Goal: Task Accomplishment & Management: Complete application form

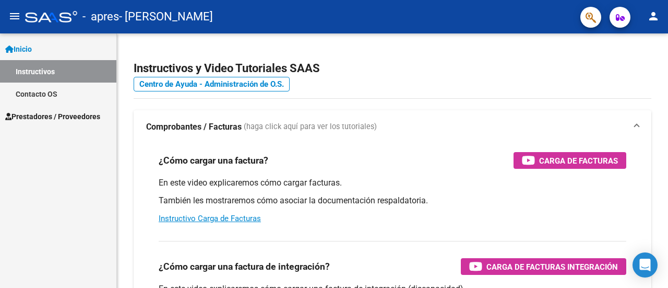
click at [60, 113] on span "Prestadores / Proveedores" at bounding box center [52, 116] width 95 height 11
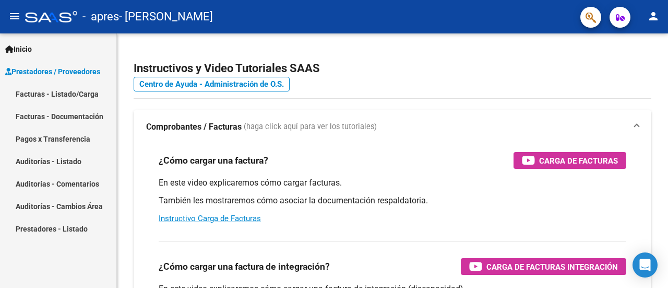
click at [90, 98] on link "Facturas - Listado/Carga" at bounding box center [58, 93] width 116 height 22
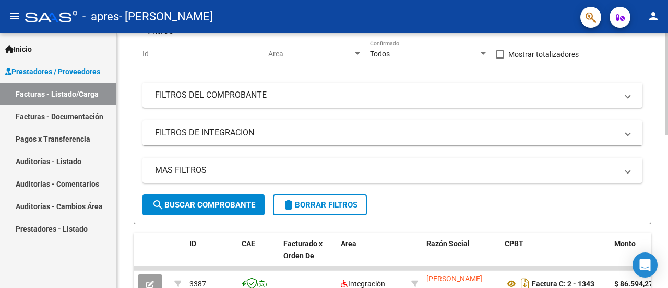
scroll to position [16, 0]
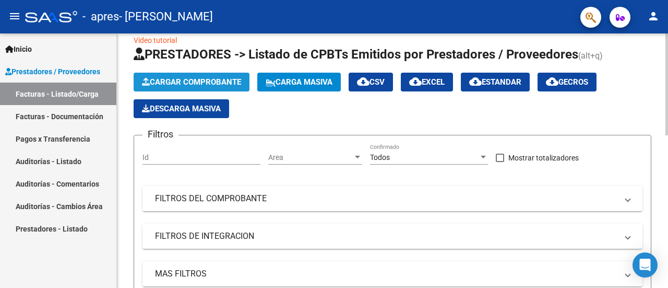
click at [214, 79] on span "Cargar Comprobante" at bounding box center [191, 81] width 99 height 9
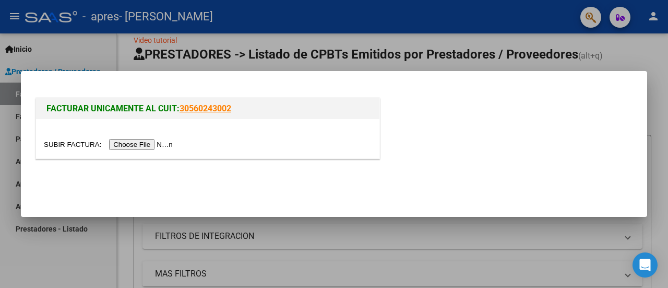
click at [147, 144] on input "file" at bounding box center [110, 144] width 132 height 11
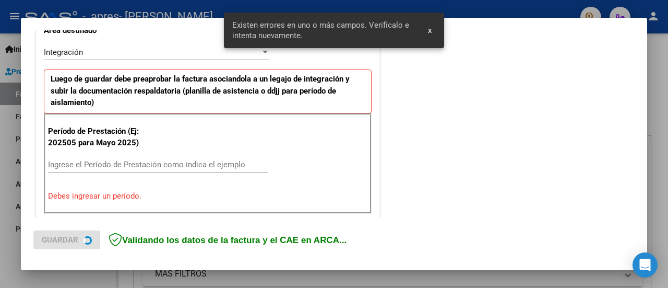
scroll to position [280, 0]
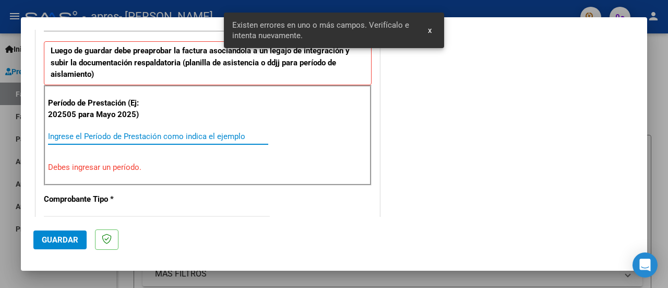
click at [220, 134] on input "Ingrese el Período de Prestación como indica el ejemplo" at bounding box center [158, 136] width 220 height 9
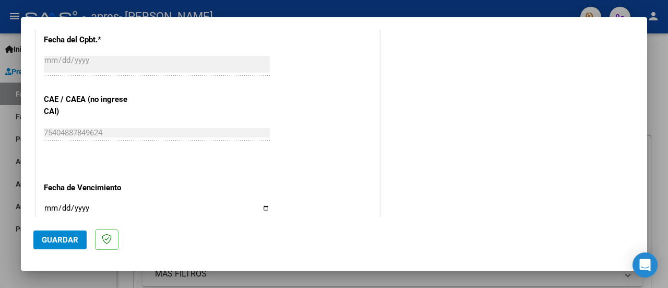
scroll to position [645, 0]
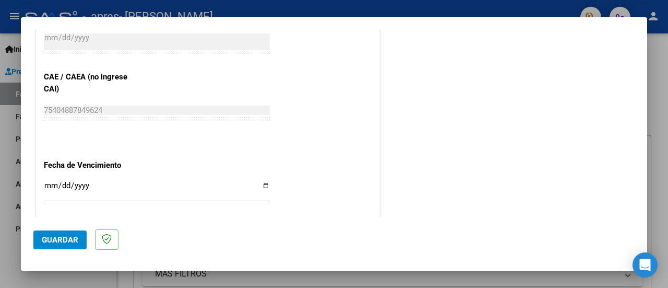
type input "202509"
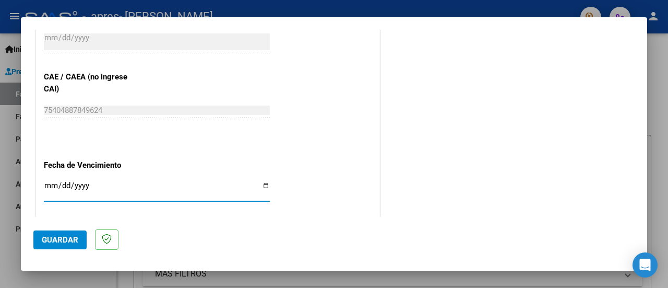
click at [97, 181] on input "Ingresar la fecha" at bounding box center [157, 189] width 226 height 17
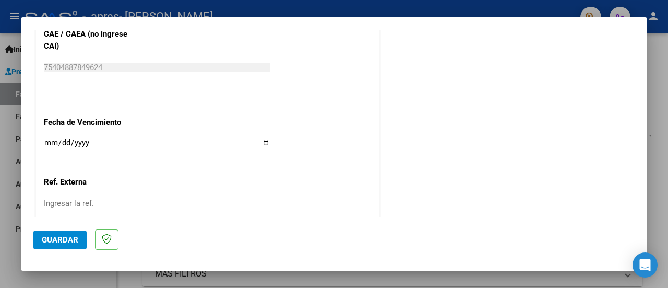
scroll to position [697, 0]
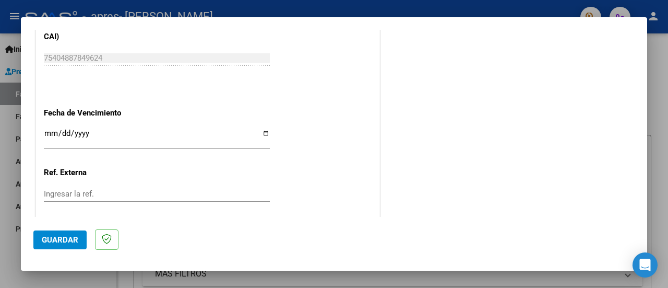
click at [260, 132] on input "Ingresar la fecha" at bounding box center [157, 137] width 226 height 17
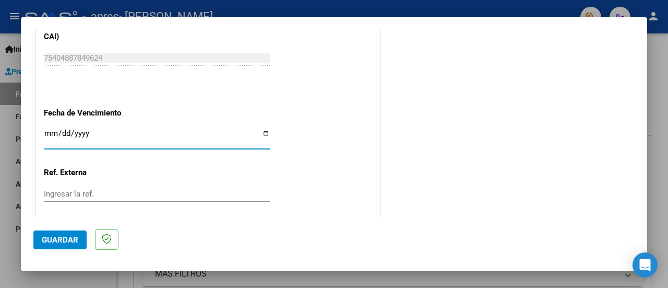
type input "[DATE]"
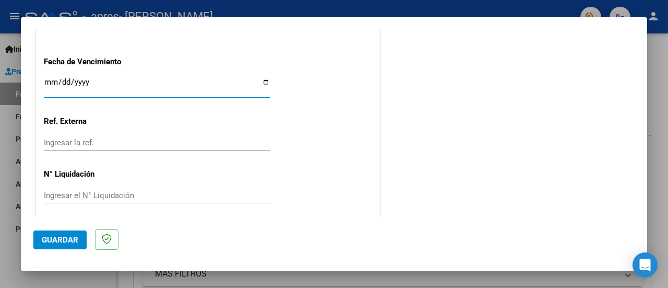
scroll to position [753, 0]
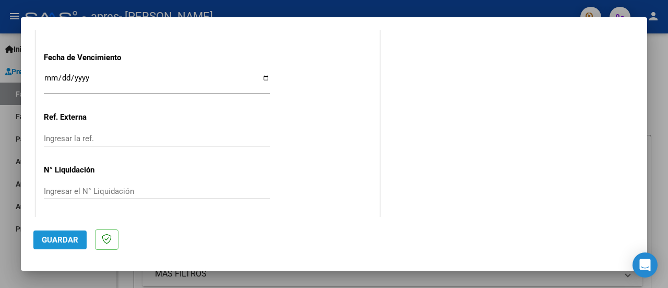
click at [56, 239] on span "Guardar" at bounding box center [60, 239] width 37 height 9
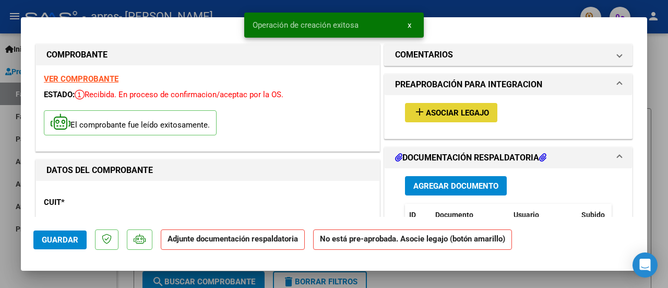
click at [452, 116] on span "Asociar Legajo" at bounding box center [457, 112] width 63 height 9
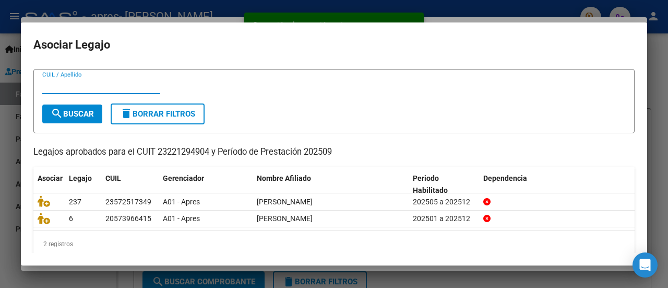
scroll to position [33, 0]
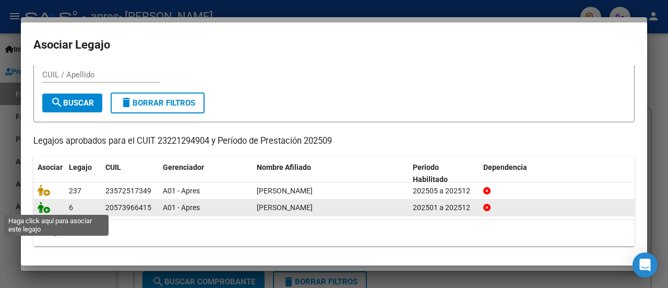
click at [45, 207] on icon at bounding box center [44, 206] width 13 height 11
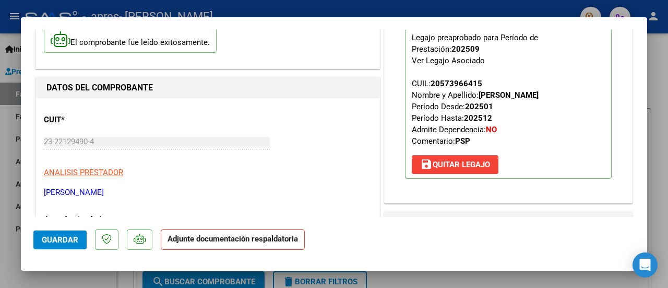
scroll to position [104, 0]
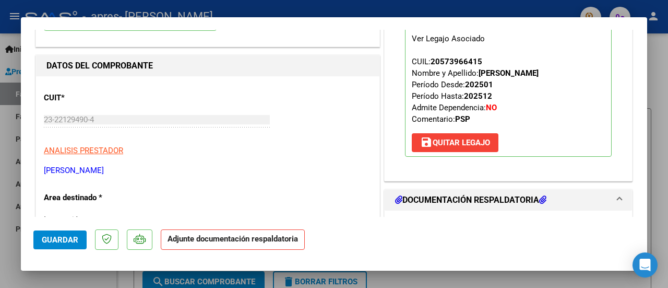
click at [503, 200] on h1 "DOCUMENTACIÓN RESPALDATORIA" at bounding box center [470, 200] width 151 height 13
click at [269, 242] on strong "Adjunte documentación respaldatoria" at bounding box center [233, 238] width 131 height 9
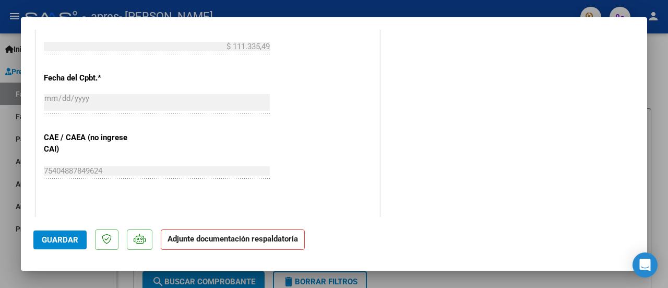
scroll to position [626, 0]
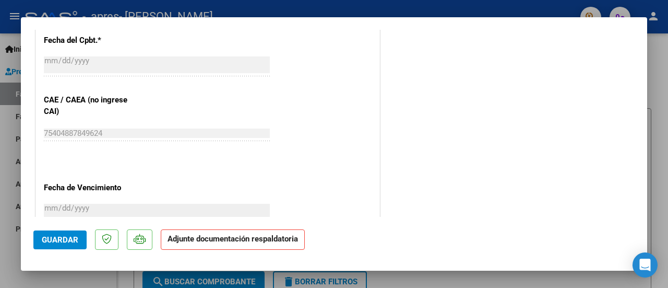
click at [207, 244] on p "Adjunte documentación respaldatoria" at bounding box center [233, 239] width 144 height 20
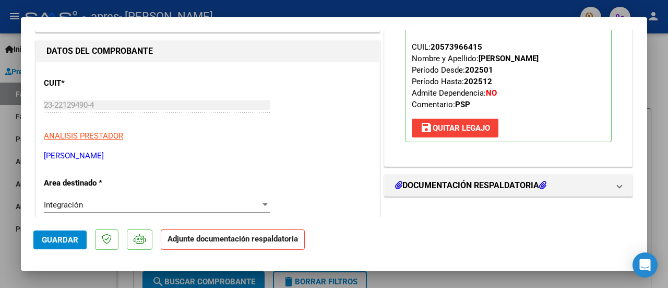
scroll to position [157, 0]
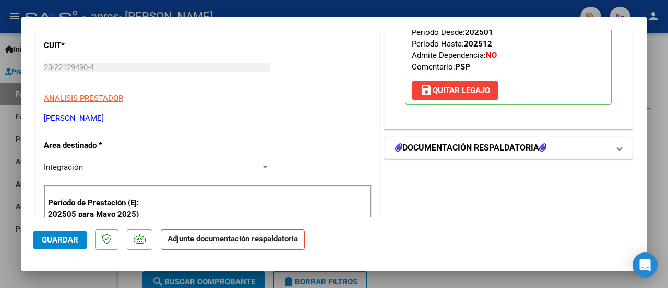
click at [615, 148] on mat-expansion-panel-header "DOCUMENTACIÓN RESPALDATORIA" at bounding box center [508, 147] width 247 height 21
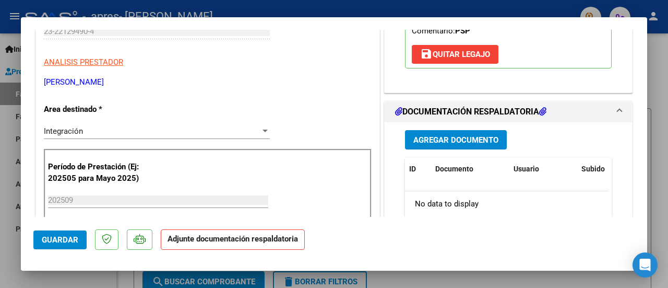
scroll to position [209, 0]
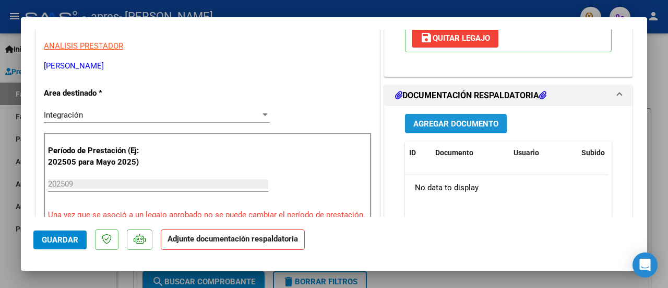
click at [470, 120] on span "Agregar Documento" at bounding box center [455, 123] width 85 height 9
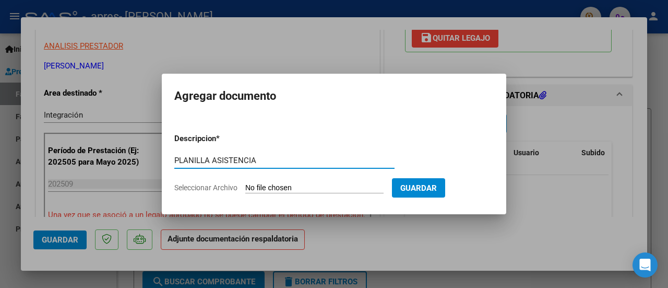
type input "PLANILLA ASISTENCIA"
click at [323, 185] on input "Seleccionar Archivo" at bounding box center [314, 188] width 138 height 10
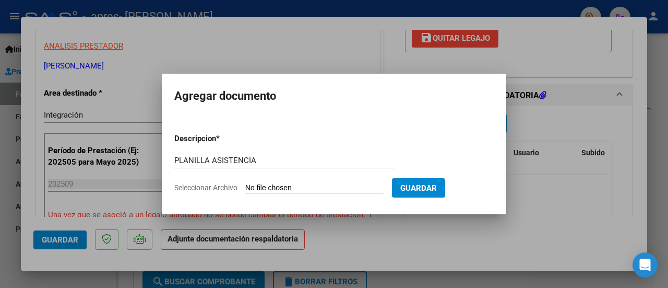
type input "C:\fakepath\ASISTENCIA [PERSON_NAME] 092025.pdf"
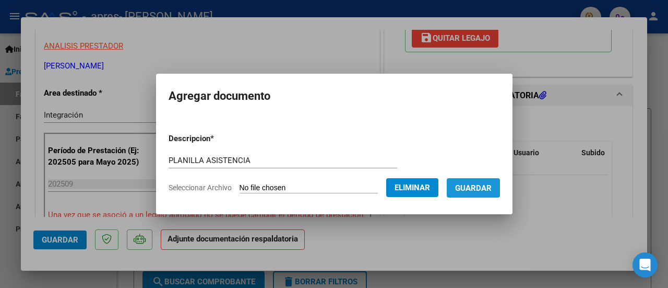
click at [492, 186] on span "Guardar" at bounding box center [473, 187] width 37 height 9
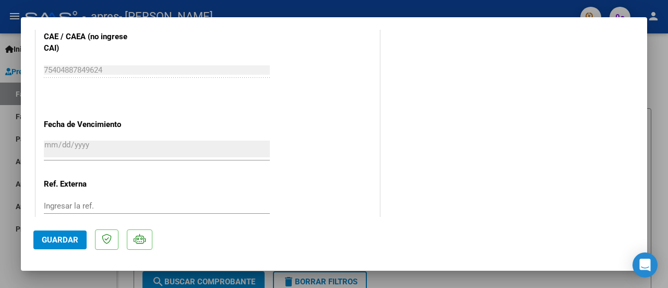
scroll to position [757, 0]
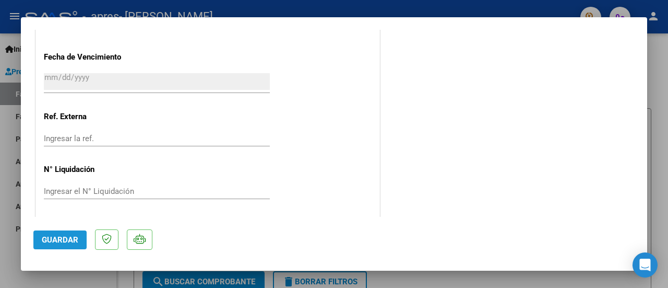
click at [56, 241] on span "Guardar" at bounding box center [60, 239] width 37 height 9
click at [663, 72] on div at bounding box center [334, 144] width 668 height 288
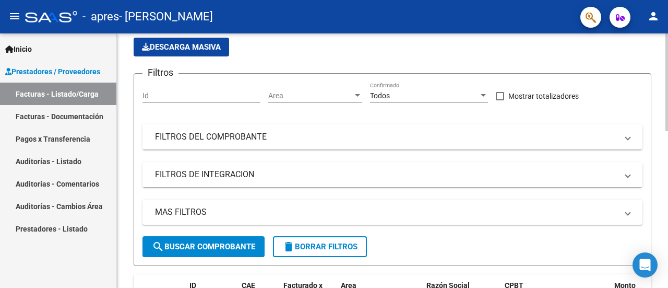
scroll to position [0, 0]
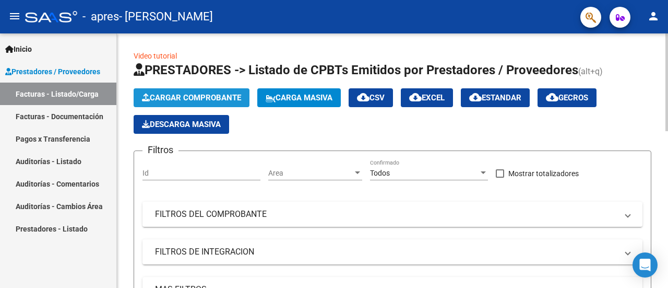
click at [183, 94] on span "Cargar Comprobante" at bounding box center [191, 97] width 99 height 9
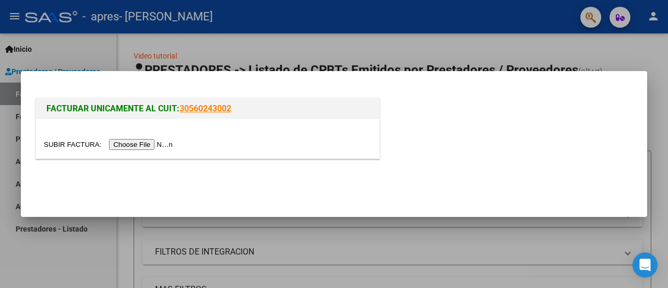
click at [141, 143] on input "file" at bounding box center [110, 144] width 132 height 11
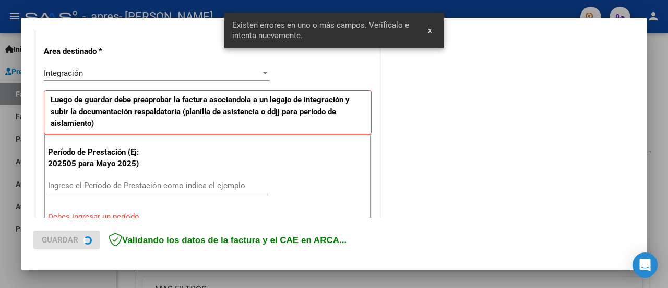
scroll to position [280, 0]
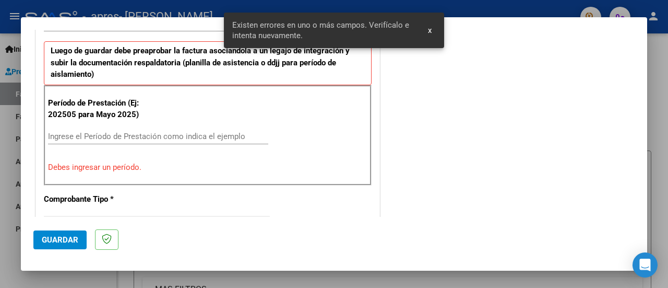
click at [125, 133] on input "Ingrese el Período de Prestación como indica el ejemplo" at bounding box center [158, 136] width 220 height 9
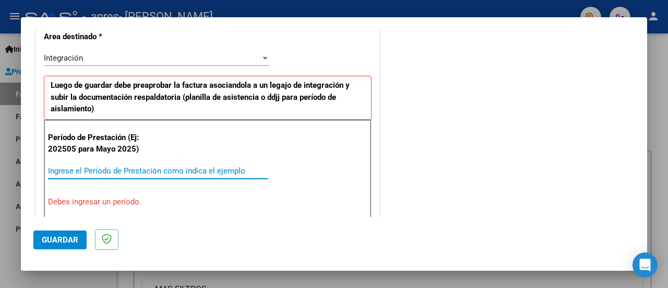
scroll to position [261, 0]
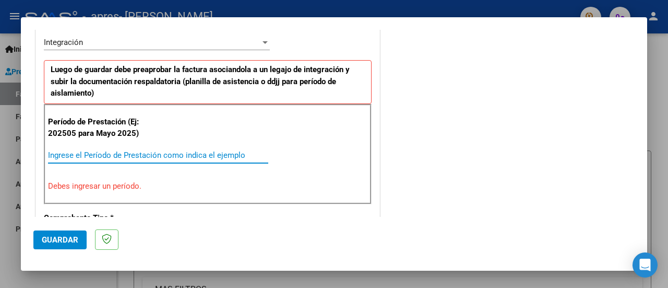
click at [122, 153] on input "Ingrese el Período de Prestación como indica el ejemplo" at bounding box center [158, 154] width 220 height 9
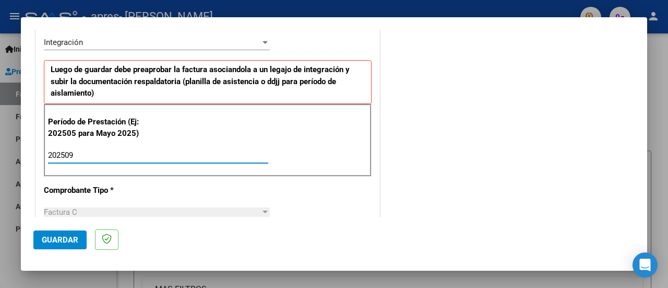
type input "202509"
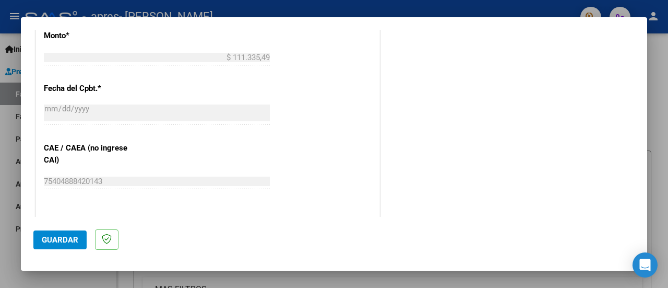
scroll to position [679, 0]
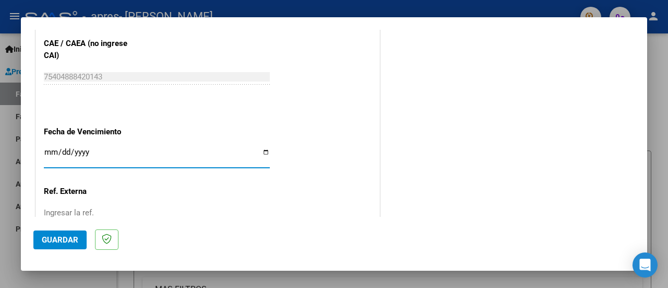
click at [87, 148] on input "Ingresar la fecha" at bounding box center [157, 156] width 226 height 17
click at [58, 153] on input "Ingresar la fecha" at bounding box center [157, 156] width 226 height 17
click at [45, 153] on input "Ingresar la fecha" at bounding box center [157, 156] width 226 height 17
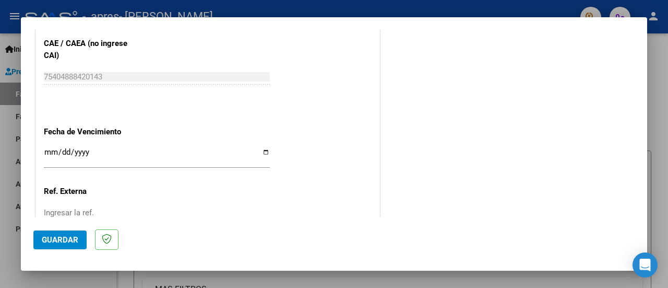
scroll to position [731, 0]
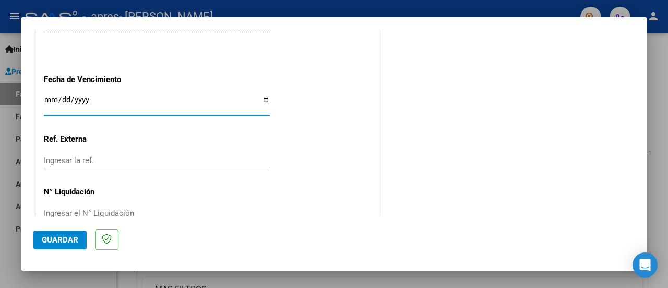
click at [124, 96] on input "Ingresar la fecha" at bounding box center [157, 104] width 226 height 17
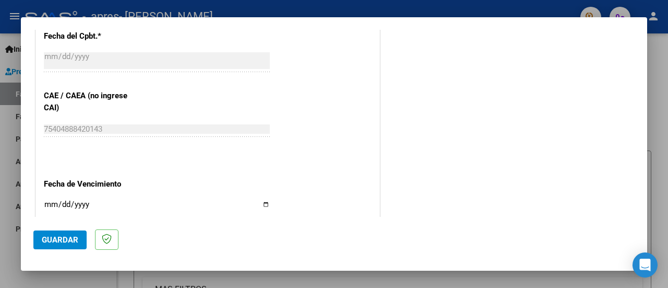
click at [265, 203] on input "Ingresar la fecha" at bounding box center [157, 208] width 226 height 17
type input "[DATE]"
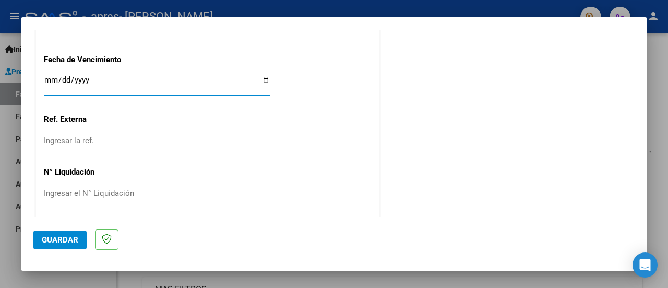
scroll to position [753, 0]
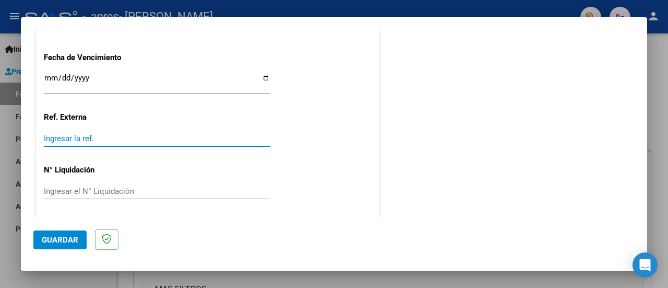
click at [101, 136] on input "Ingresar la ref." at bounding box center [157, 138] width 226 height 9
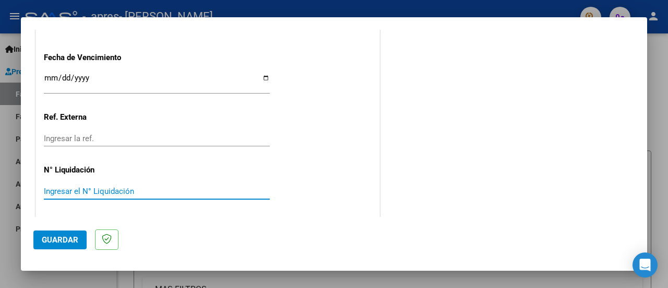
click at [149, 188] on input "Ingresar el N° Liquidación" at bounding box center [157, 190] width 226 height 9
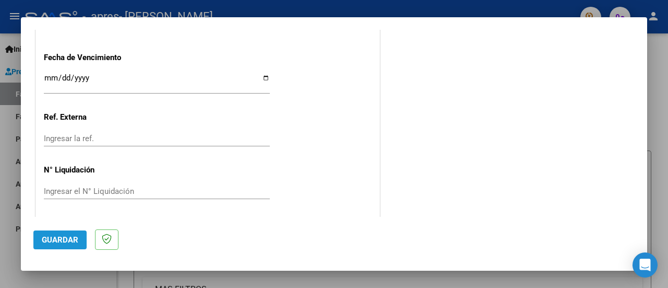
click at [55, 240] on span "Guardar" at bounding box center [60, 239] width 37 height 9
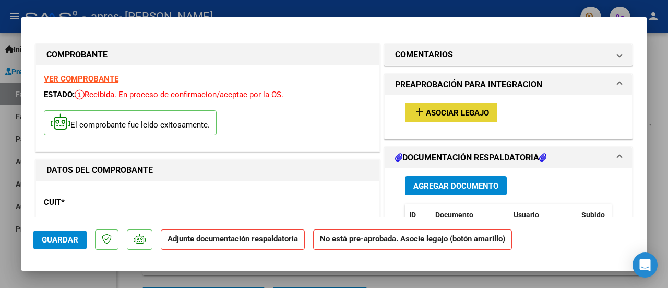
click at [466, 117] on button "add Asociar Legajo" at bounding box center [451, 112] width 92 height 19
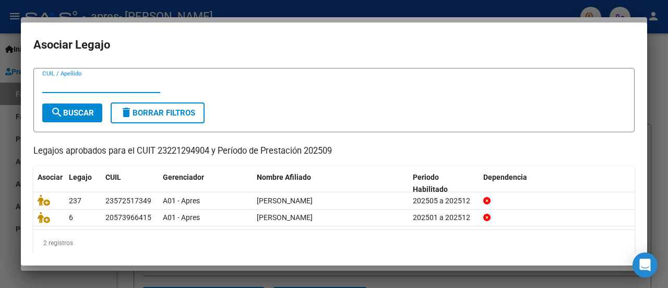
scroll to position [33, 0]
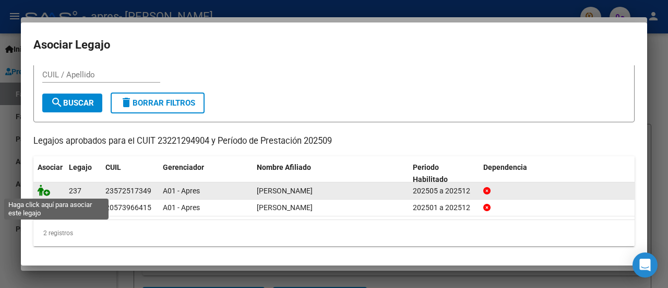
click at [47, 193] on icon at bounding box center [44, 189] width 13 height 11
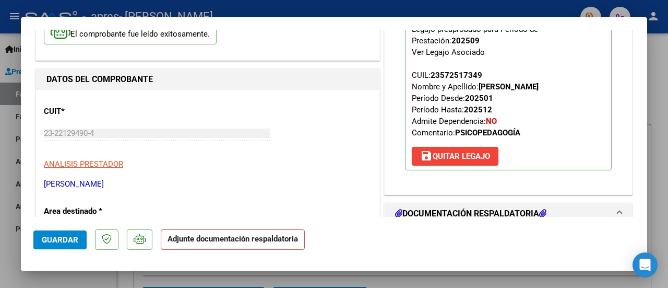
scroll to position [104, 0]
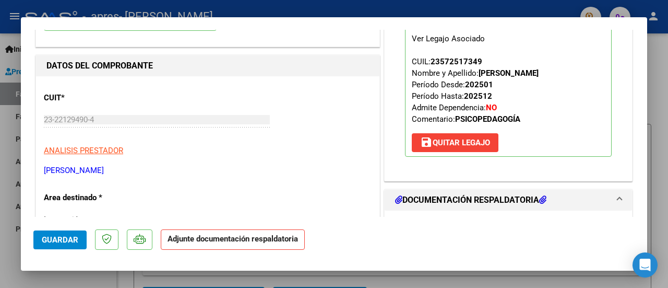
click at [551, 200] on mat-panel-title "DOCUMENTACIÓN RESPALDATORIA" at bounding box center [502, 200] width 214 height 13
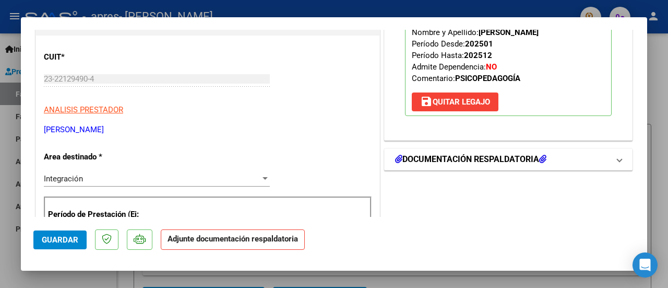
scroll to position [209, 0]
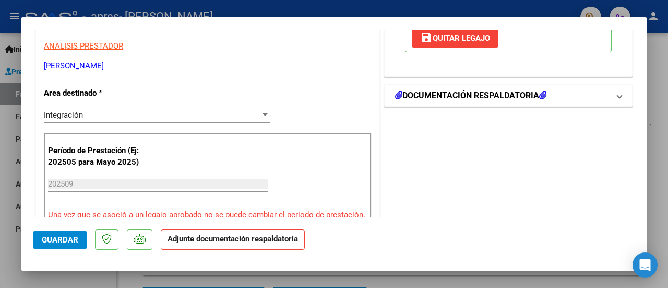
click at [614, 100] on mat-expansion-panel-header "DOCUMENTACIÓN RESPALDATORIA" at bounding box center [508, 95] width 247 height 21
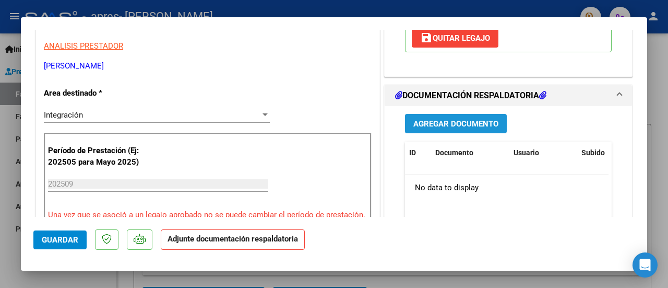
click at [469, 120] on span "Agregar Documento" at bounding box center [455, 123] width 85 height 9
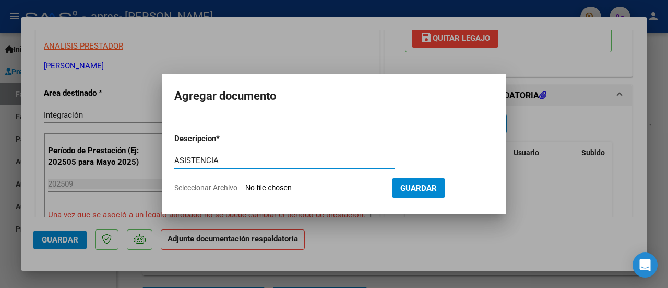
type input "ASISTENCIA"
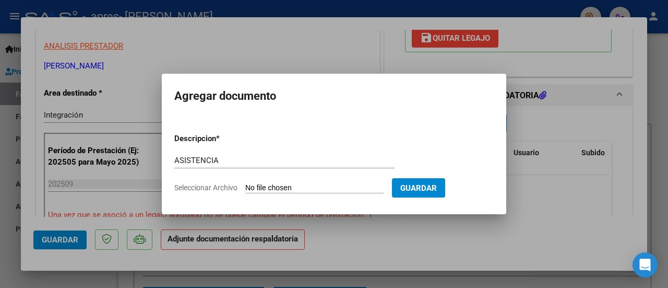
click at [319, 188] on input "Seleccionar Archivo" at bounding box center [314, 188] width 138 height 10
type input "C:\fakepath\ASISTENCIA [PERSON_NAME] 092025.pdf"
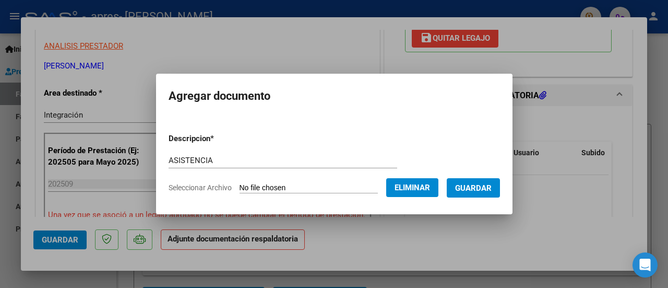
click at [489, 189] on span "Guardar" at bounding box center [473, 187] width 37 height 9
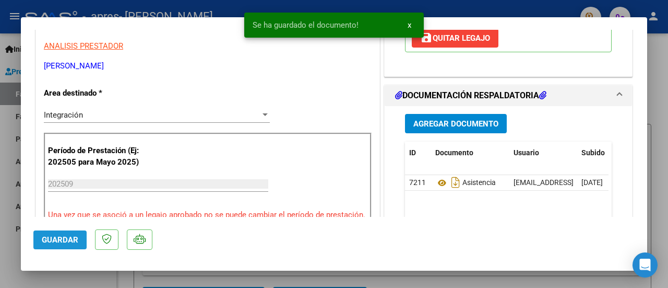
click at [59, 240] on span "Guardar" at bounding box center [60, 239] width 37 height 9
click at [660, 60] on div at bounding box center [334, 144] width 668 height 288
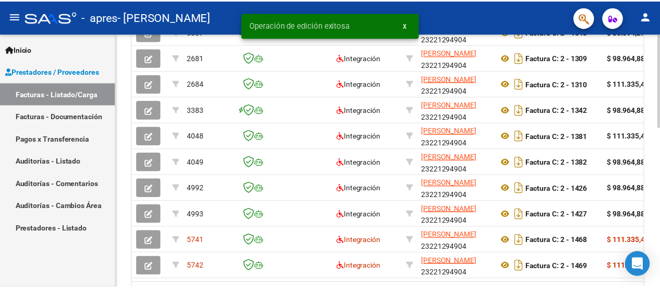
scroll to position [418, 0]
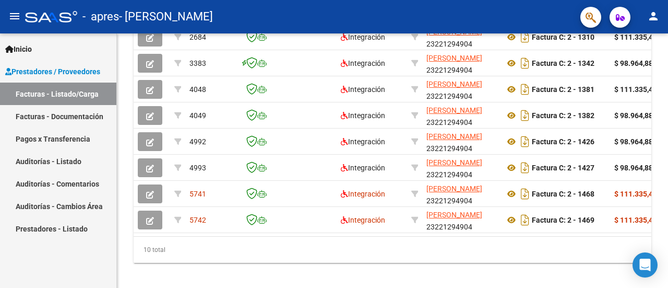
click at [655, 14] on mat-icon "person" at bounding box center [653, 16] width 13 height 13
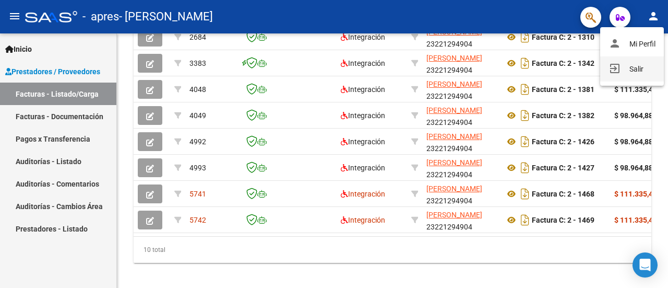
click at [635, 68] on button "exit_to_app Salir" at bounding box center [632, 68] width 64 height 25
